Goal: Complete application form

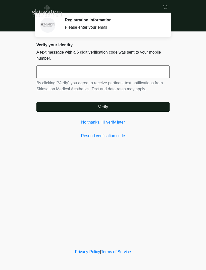
click at [86, 121] on link "No thanks, I'll verify later" at bounding box center [103, 122] width 133 height 6
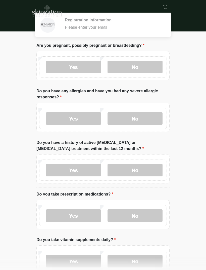
click at [101, 121] on label "Yes" at bounding box center [73, 118] width 55 height 13
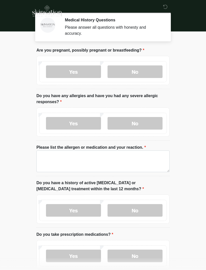
click at [149, 124] on label "No" at bounding box center [135, 123] width 55 height 13
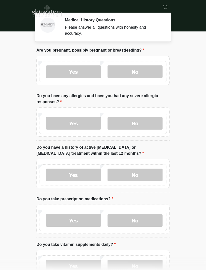
click at [152, 70] on label "No" at bounding box center [135, 71] width 55 height 13
click at [151, 178] on label "No" at bounding box center [135, 175] width 55 height 13
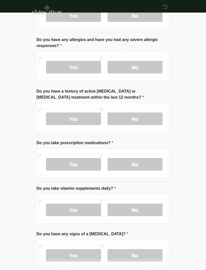
scroll to position [57, 0]
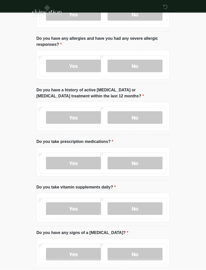
click at [93, 161] on label "Yes" at bounding box center [73, 163] width 55 height 13
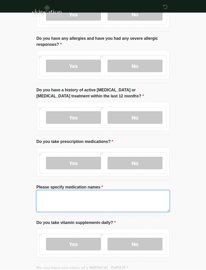
click at [56, 197] on textarea "Please specify medication names" at bounding box center [103, 201] width 133 height 22
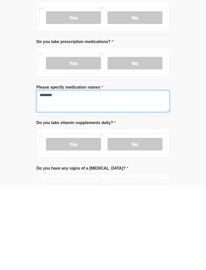
scroll to position [0, 0]
type textarea "**********"
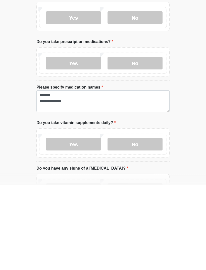
click at [74, 223] on label "Yes" at bounding box center [73, 229] width 55 height 13
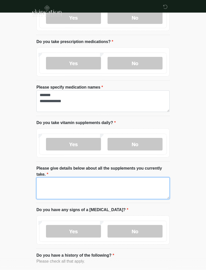
click at [52, 181] on textarea "Please give details below about all the supplements you currently take." at bounding box center [103, 189] width 133 height 22
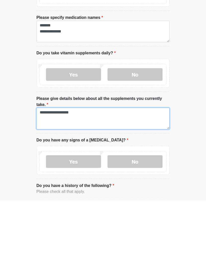
type textarea "**********"
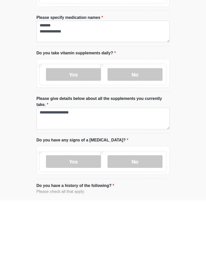
click at [126, 225] on label "No" at bounding box center [135, 231] width 55 height 13
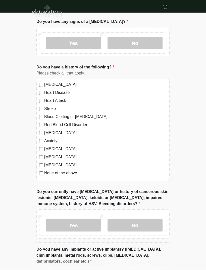
scroll to position [348, 0]
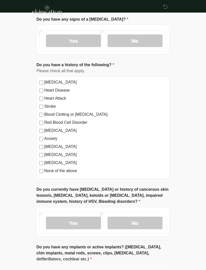
click at [132, 224] on label "No" at bounding box center [135, 223] width 55 height 13
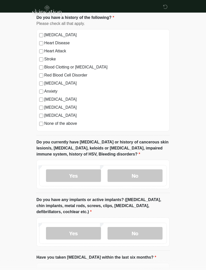
scroll to position [397, 0]
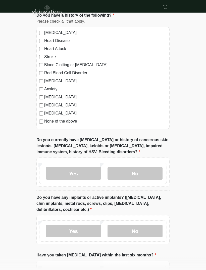
click at [61, 232] on label "Yes" at bounding box center [73, 231] width 55 height 13
click at [49, 261] on input "What implants do you have and where?" at bounding box center [103, 263] width 133 height 10
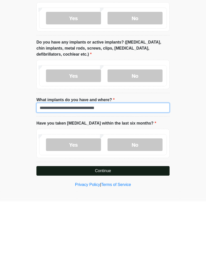
type input "**********"
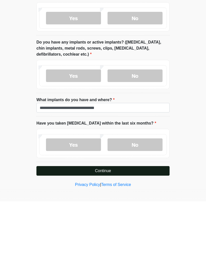
click at [126, 207] on label "No" at bounding box center [135, 213] width 55 height 13
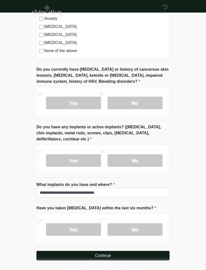
click at [86, 256] on button "Continue" at bounding box center [103, 256] width 133 height 10
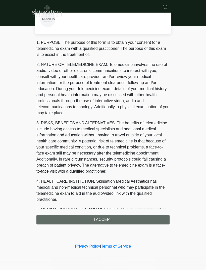
scroll to position [0, 0]
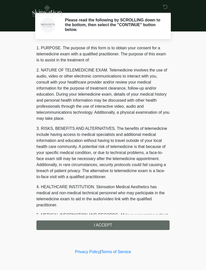
click at [79, 225] on div "1. PURPOSE. The purpose of this form is to obtain your consent for a telemedici…" at bounding box center [103, 137] width 133 height 185
click at [90, 230] on div "1. PURPOSE. The purpose of this form is to obtain your consent for a telemedici…" at bounding box center [103, 137] width 133 height 185
click at [90, 226] on div "1. PURPOSE. The purpose of this form is to obtain your consent for a telemedici…" at bounding box center [103, 137] width 133 height 185
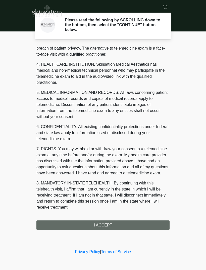
scroll to position [129, 0]
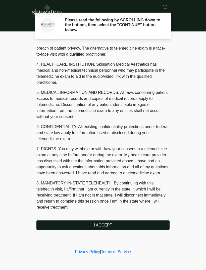
click at [55, 225] on button "I ACCEPT" at bounding box center [103, 226] width 133 height 10
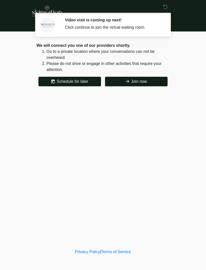
click at [131, 82] on button "Join now" at bounding box center [136, 82] width 63 height 10
